Goal: Task Accomplishment & Management: Use online tool/utility

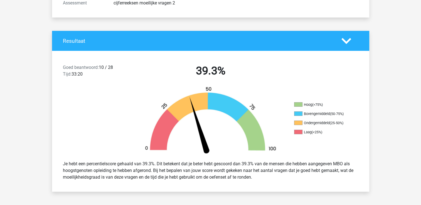
scroll to position [111, 0]
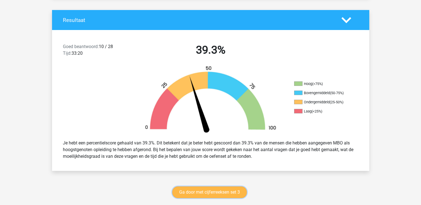
click at [198, 193] on link "Ga door met cijferreeksen set 3" at bounding box center [209, 193] width 75 height 12
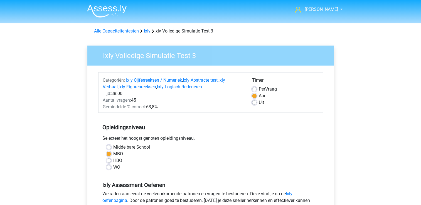
drag, startPoint x: 227, startPoint y: 80, endPoint x: 179, endPoint y: 105, distance: 53.9
click at [179, 105] on div "Gemiddelde % correct: 63,8%" at bounding box center [173, 107] width 149 height 7
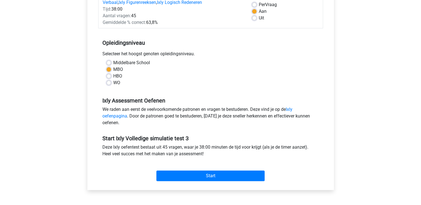
scroll to position [139, 0]
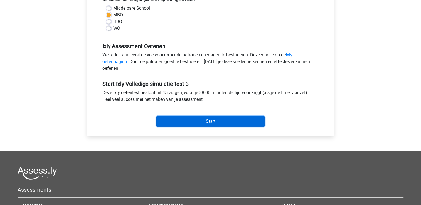
click at [198, 117] on input "Start" at bounding box center [210, 121] width 108 height 11
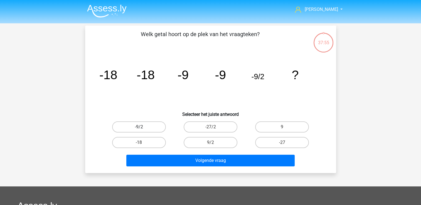
click at [136, 127] on label "-9/2" at bounding box center [139, 127] width 54 height 11
click at [139, 127] on input "-9/2" at bounding box center [141, 129] width 4 height 4
radio input "true"
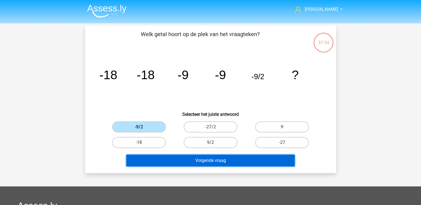
click at [144, 162] on button "Volgende vraag" at bounding box center [210, 161] width 168 height 12
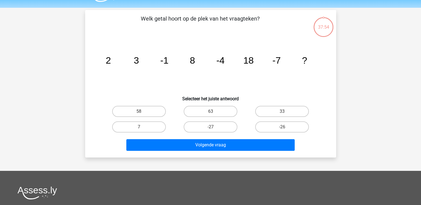
scroll to position [26, 0]
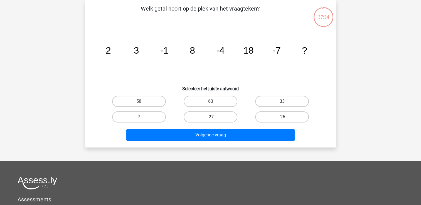
click at [269, 96] on label "33" at bounding box center [282, 101] width 54 height 11
click at [282, 102] on input "33" at bounding box center [284, 104] width 4 height 4
radio input "true"
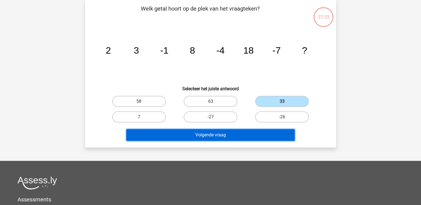
click at [236, 134] on button "Volgende vraag" at bounding box center [210, 135] width 168 height 12
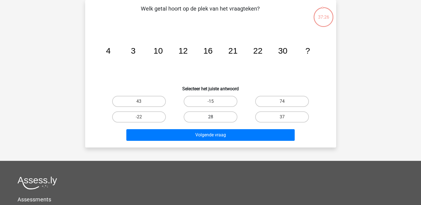
click at [210, 115] on label "28" at bounding box center [211, 117] width 54 height 11
click at [210, 117] on input "28" at bounding box center [212, 119] width 4 height 4
radio input "true"
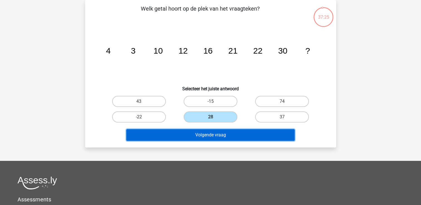
click at [204, 135] on button "Volgende vraag" at bounding box center [210, 135] width 168 height 12
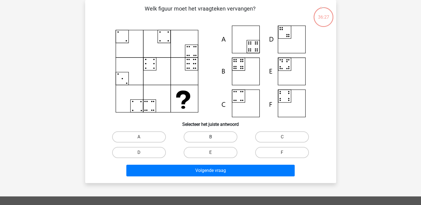
click at [209, 140] on label "B" at bounding box center [211, 137] width 54 height 11
click at [210, 140] on input "B" at bounding box center [212, 139] width 4 height 4
radio input "true"
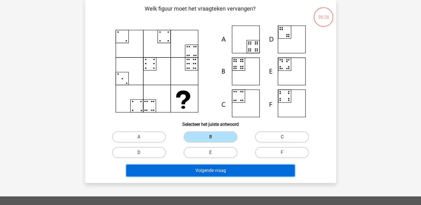
drag, startPoint x: 202, startPoint y: 170, endPoint x: 202, endPoint y: 165, distance: 4.5
click at [202, 168] on button "Volgende vraag" at bounding box center [210, 171] width 168 height 12
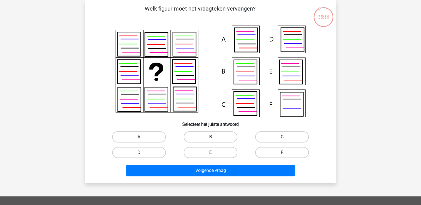
click at [190, 141] on label "B" at bounding box center [211, 137] width 54 height 11
click at [210, 141] on input "B" at bounding box center [212, 139] width 4 height 4
radio input "true"
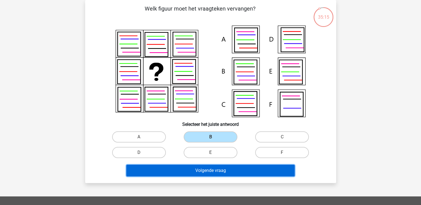
click at [194, 168] on button "Volgende vraag" at bounding box center [210, 171] width 168 height 12
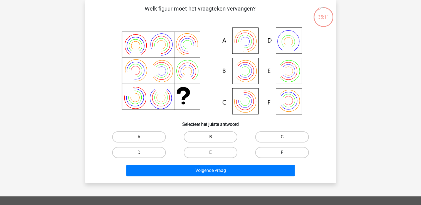
click at [258, 153] on label "F" at bounding box center [282, 152] width 54 height 11
click at [282, 153] on input "F" at bounding box center [284, 155] width 4 height 4
radio input "true"
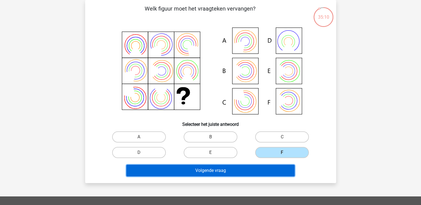
click at [211, 170] on button "Volgende vraag" at bounding box center [210, 171] width 168 height 12
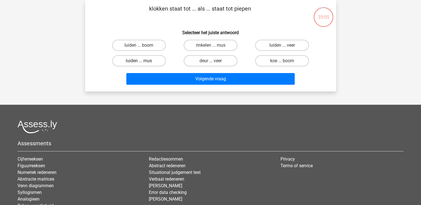
click at [139, 59] on label "luiden ... mus" at bounding box center [139, 60] width 54 height 11
click at [139, 61] on input "luiden ... mus" at bounding box center [141, 63] width 4 height 4
radio input "true"
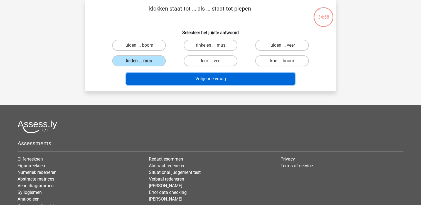
click at [189, 77] on button "Volgende vraag" at bounding box center [210, 79] width 168 height 12
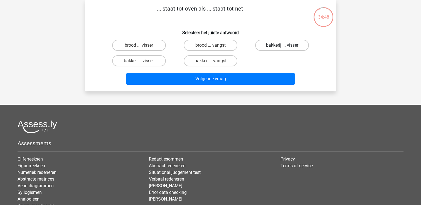
click at [272, 46] on label "bakkerij ... visser" at bounding box center [282, 45] width 54 height 11
click at [282, 46] on input "bakkerij ... visser" at bounding box center [284, 47] width 4 height 4
radio input "true"
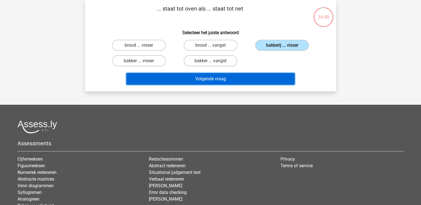
click at [226, 84] on button "Volgende vraag" at bounding box center [210, 79] width 168 height 12
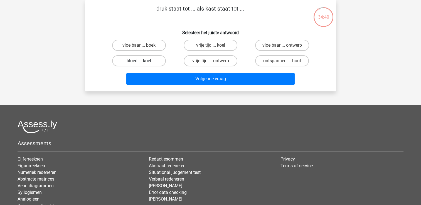
click at [153, 60] on label "bloed ... koel" at bounding box center [139, 60] width 54 height 11
click at [143, 61] on input "bloed ... koel" at bounding box center [141, 63] width 4 height 4
radio input "true"
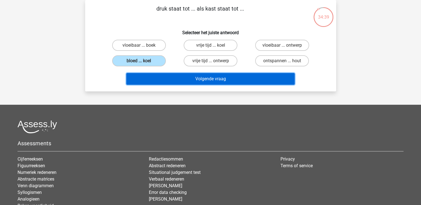
click at [175, 81] on button "Volgende vraag" at bounding box center [210, 79] width 168 height 12
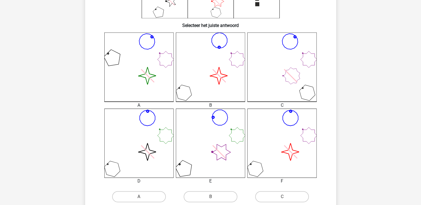
scroll to position [193, 0]
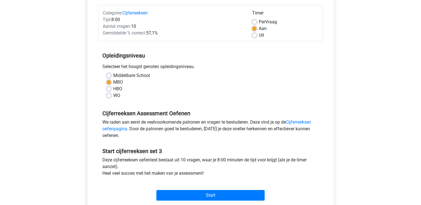
scroll to position [234, 0]
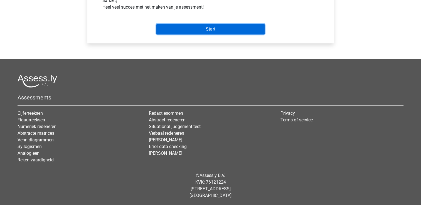
click at [209, 26] on input "Start" at bounding box center [210, 29] width 108 height 11
